Goal: Task Accomplishment & Management: Use online tool/utility

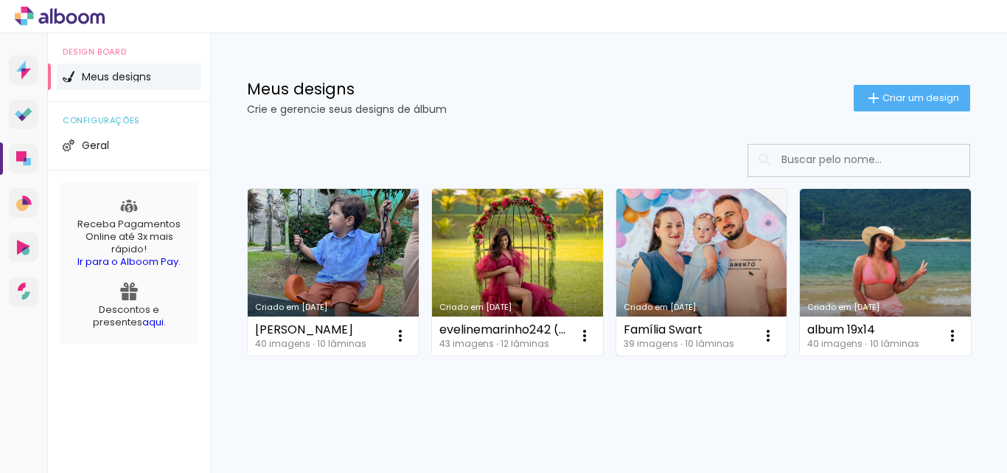
click at [679, 273] on link "Criado em [DATE]" at bounding box center [701, 272] width 171 height 167
click at [694, 255] on link "Criado em 27/04/24" at bounding box center [701, 272] width 171 height 167
